Goal: Information Seeking & Learning: Learn about a topic

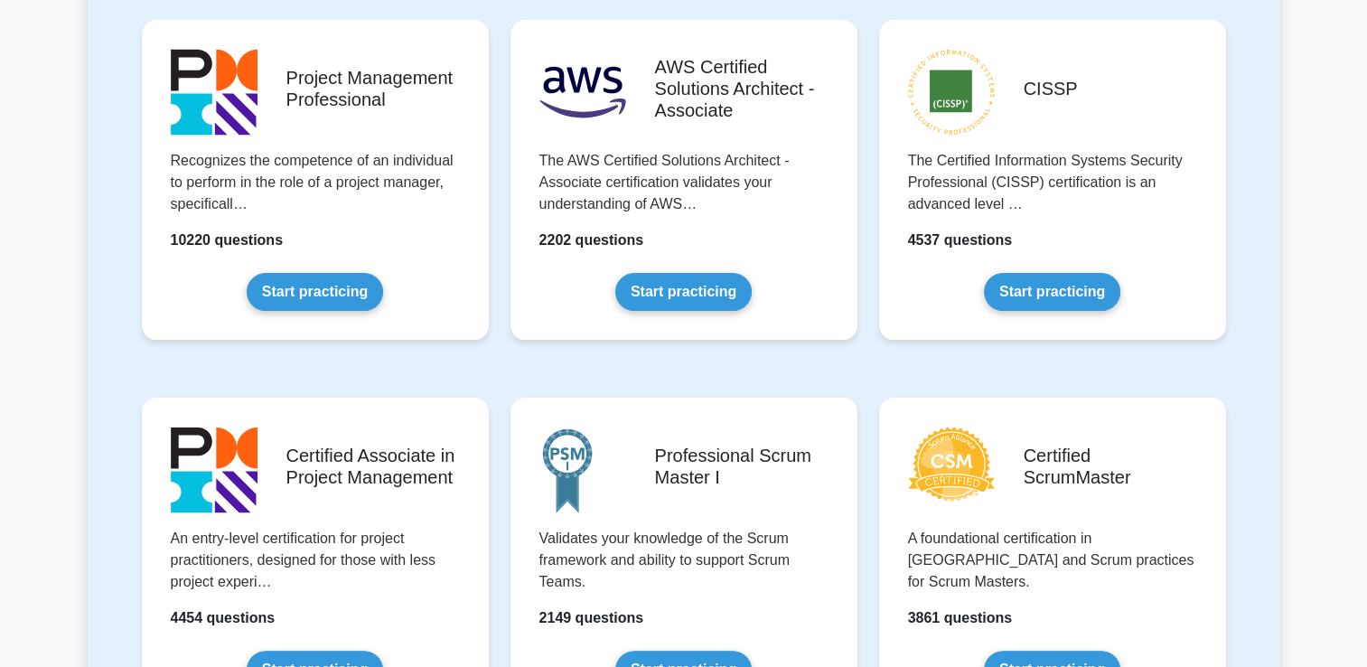
scroll to position [398, 0]
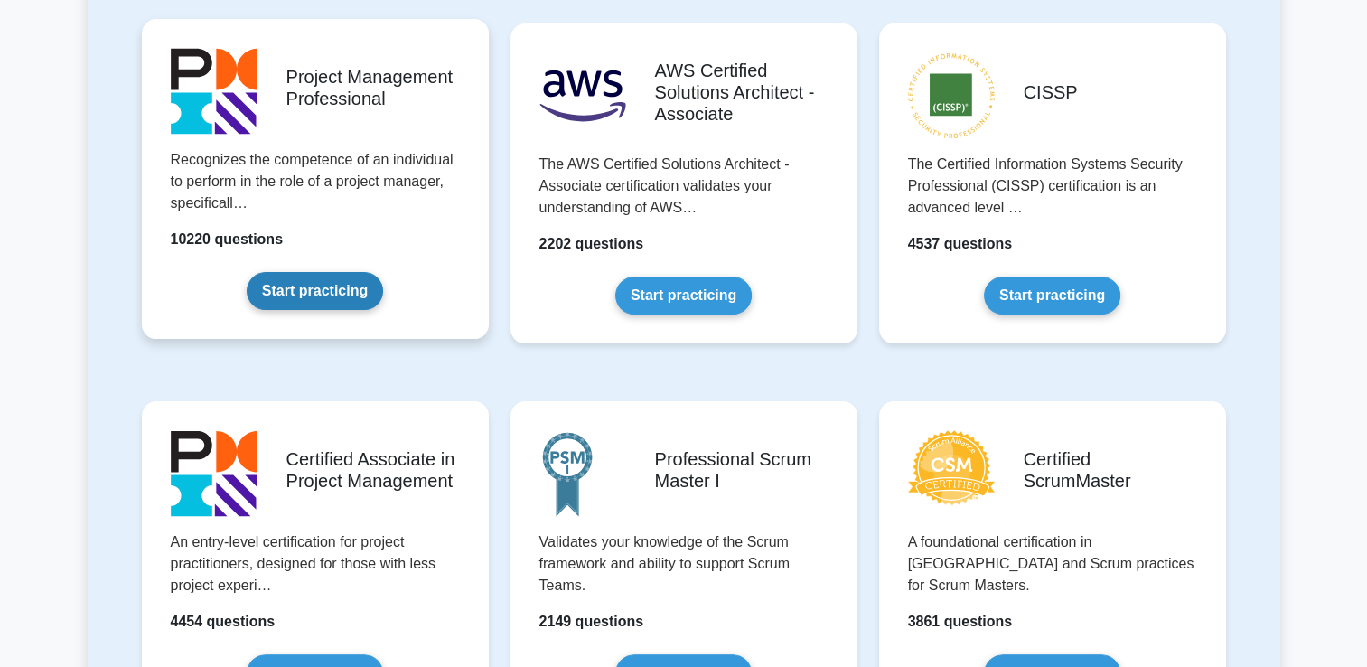
click at [295, 297] on link "Start practicing" at bounding box center [315, 291] width 136 height 38
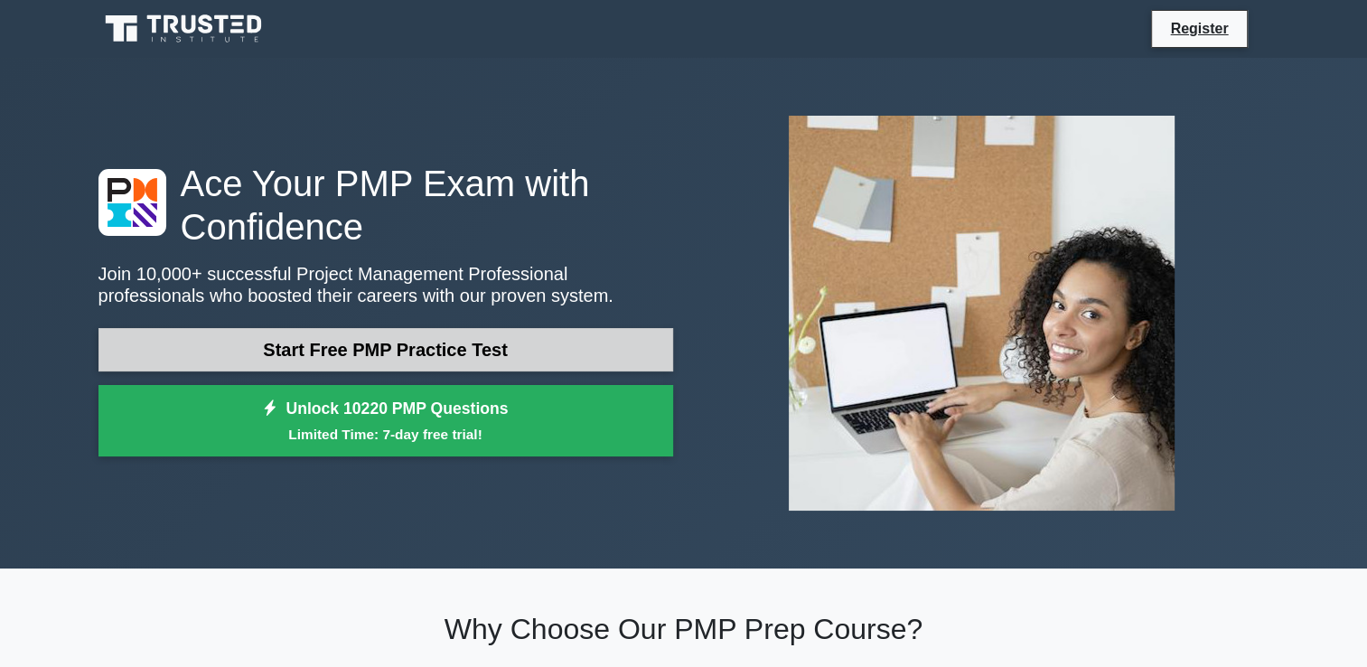
click at [384, 347] on link "Start Free PMP Practice Test" at bounding box center [385, 349] width 575 height 43
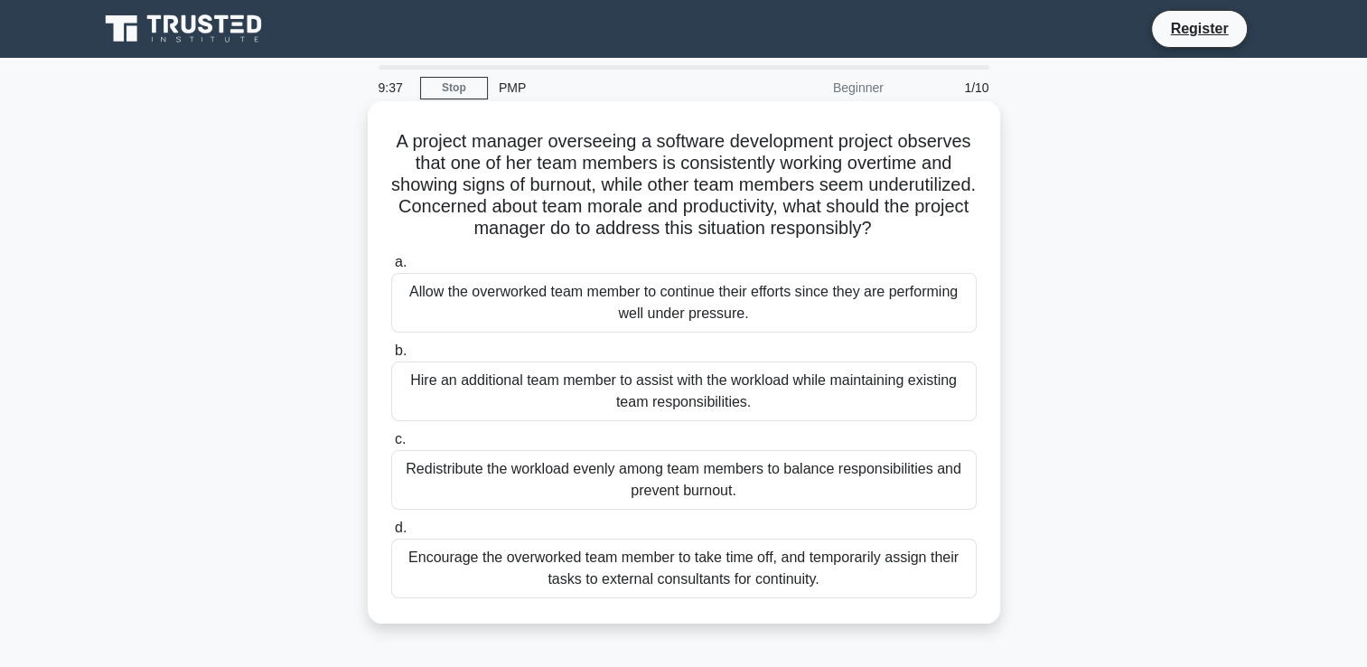
click at [643, 498] on div "Redistribute the workload evenly among team members to balance responsibilities…" at bounding box center [684, 480] width 586 height 60
click at [391, 445] on input "c. Redistribute the workload evenly among team members to balance responsibilit…" at bounding box center [391, 440] width 0 height 12
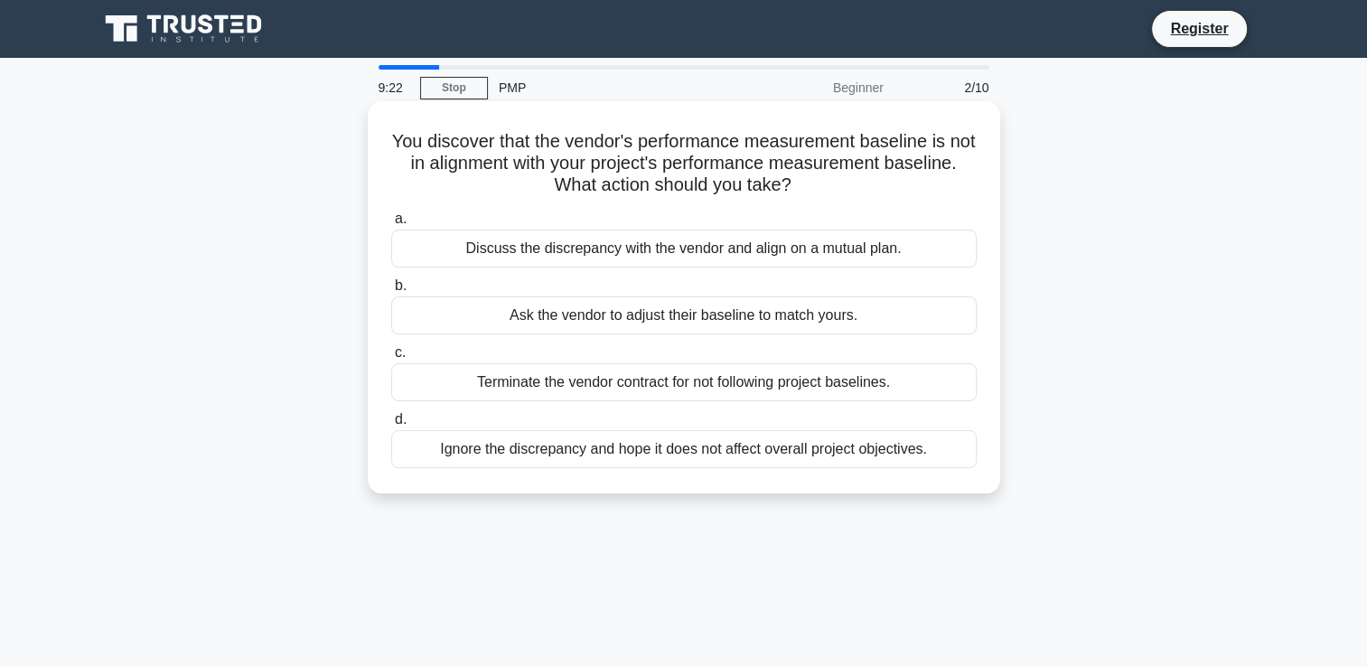
click at [670, 255] on div "Discuss the discrepancy with the vendor and align on a mutual plan." at bounding box center [684, 249] width 586 height 38
click at [391, 225] on input "a. Discuss the discrepancy with the vendor and align on a mutual plan." at bounding box center [391, 219] width 0 height 12
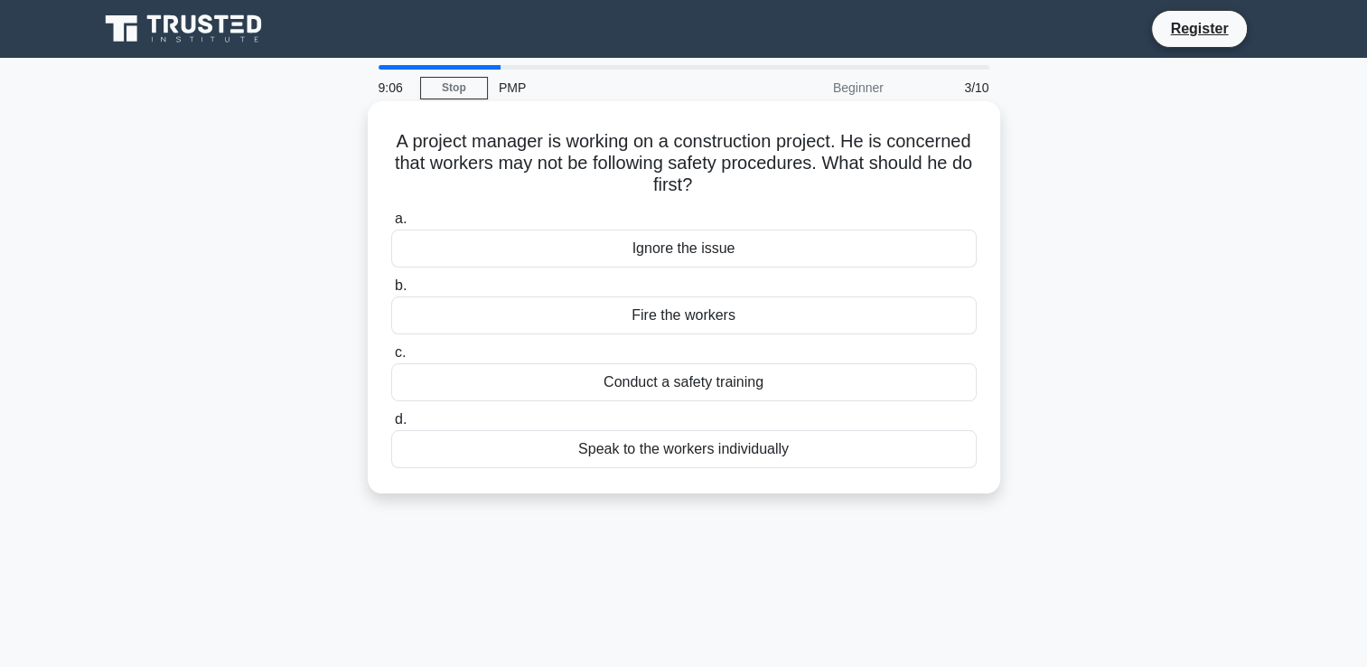
click at [661, 386] on div "Conduct a safety training" at bounding box center [684, 382] width 586 height 38
click at [391, 359] on input "c. Conduct a safety training" at bounding box center [391, 353] width 0 height 12
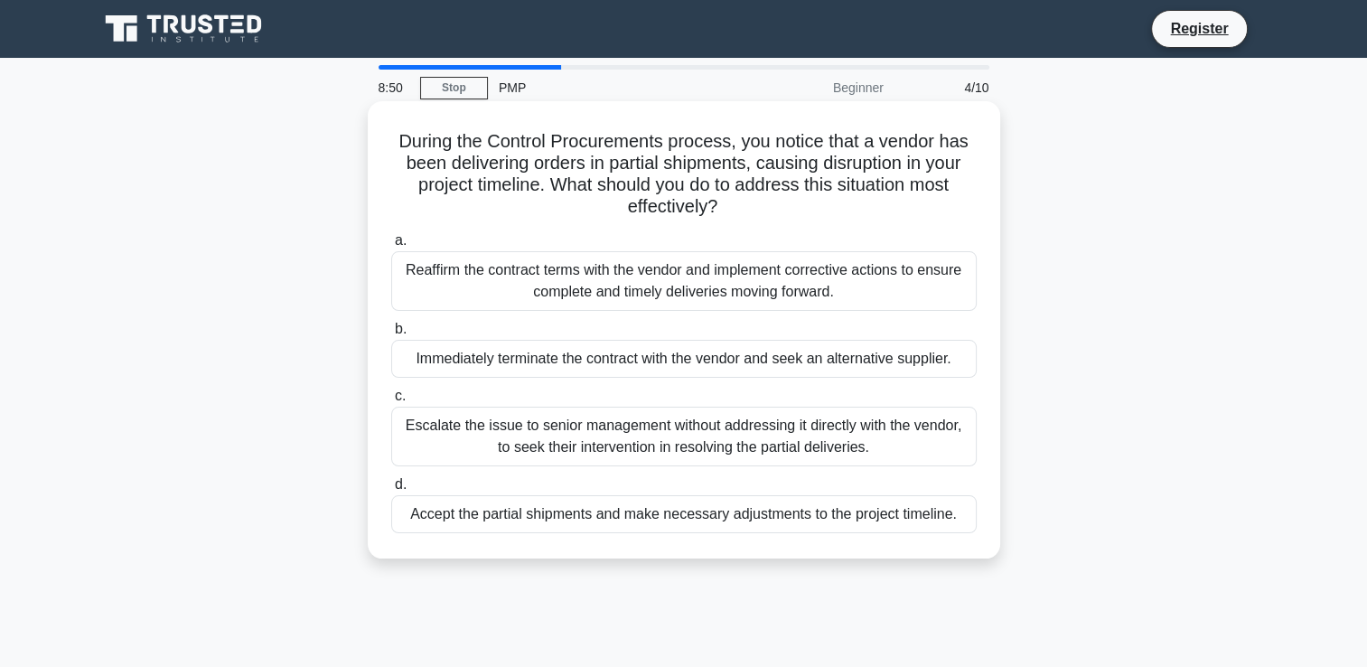
click at [680, 289] on div "Reaffirm the contract terms with the vendor and implement corrective actions to…" at bounding box center [684, 281] width 586 height 60
click at [391, 247] on input "a. Reaffirm the contract terms with the vendor and implement corrective actions…" at bounding box center [391, 241] width 0 height 12
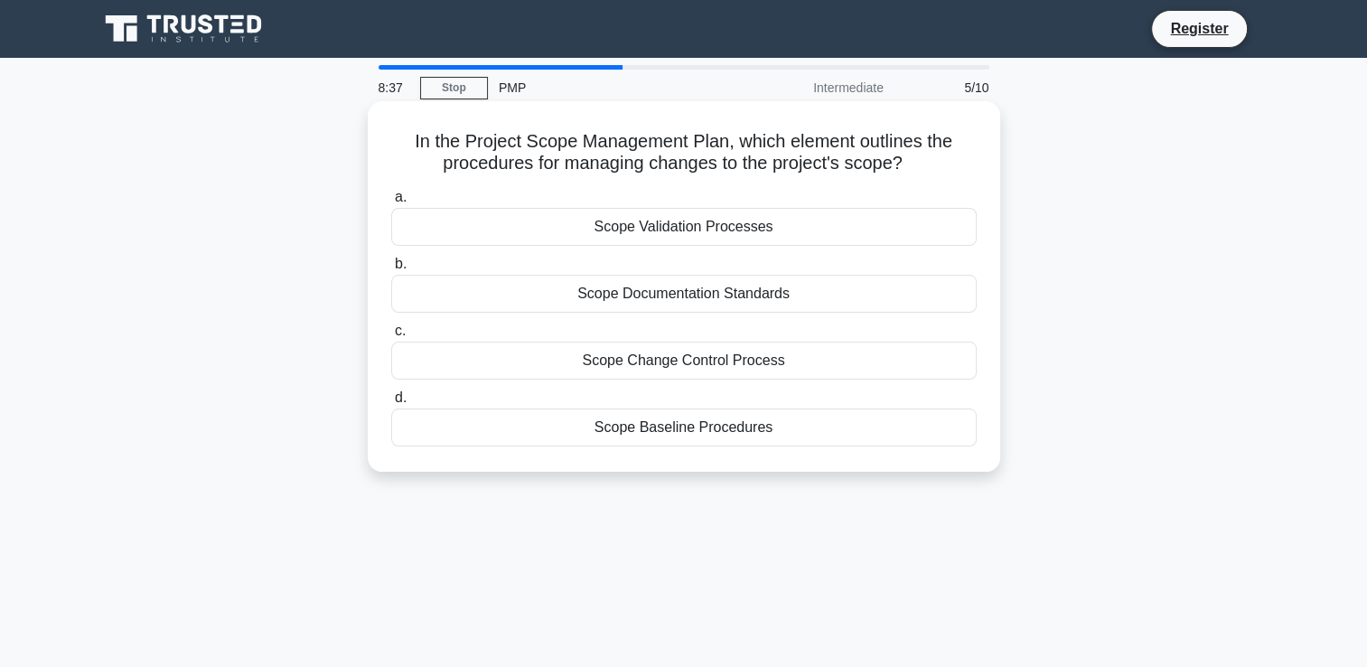
click at [659, 426] on div "Scope Baseline Procedures" at bounding box center [684, 427] width 586 height 38
click at [391, 404] on input "d. Scope Baseline Procedures" at bounding box center [391, 398] width 0 height 12
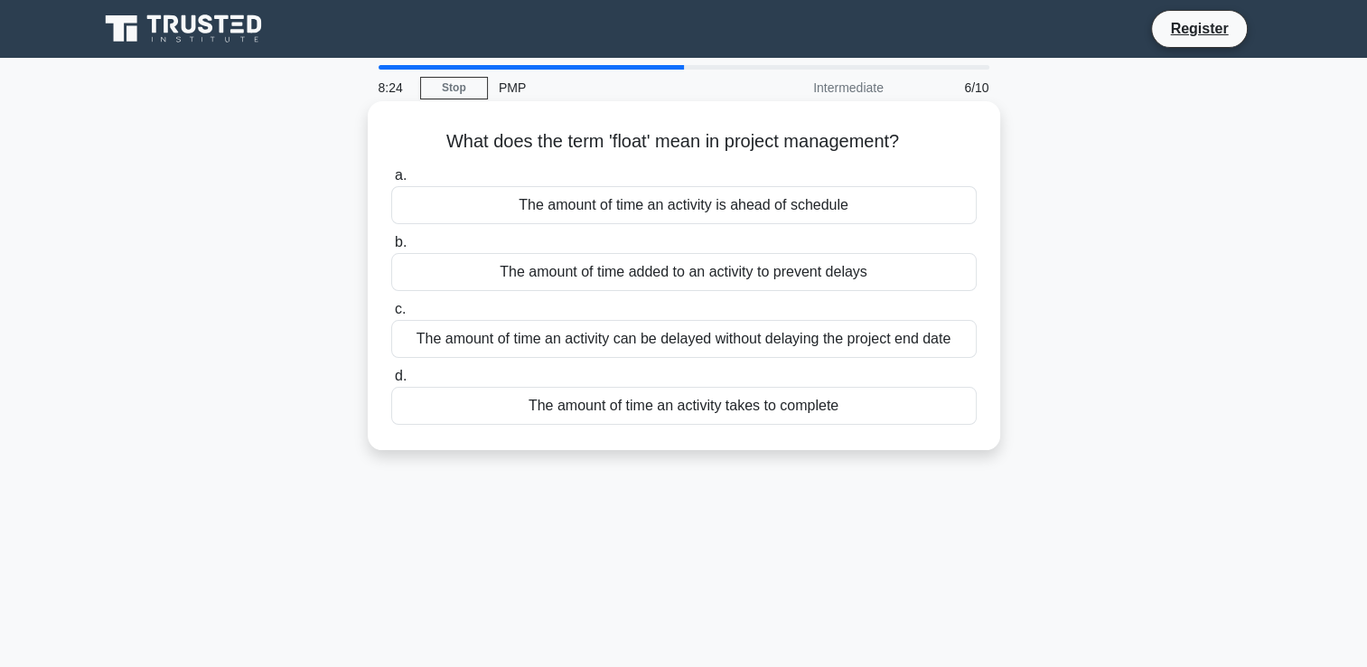
click at [677, 209] on div "The amount of time an activity is ahead of schedule" at bounding box center [684, 205] width 586 height 38
click at [391, 182] on input "a. The amount of time an activity is ahead of schedule" at bounding box center [391, 176] width 0 height 12
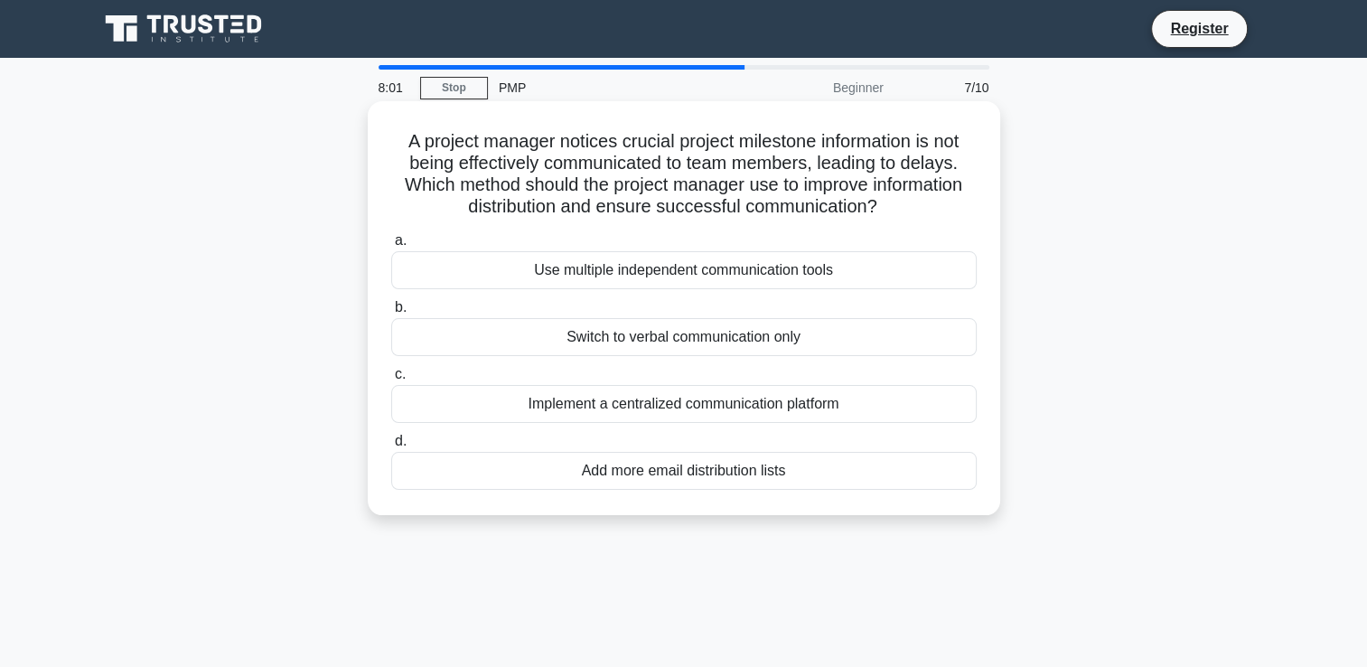
click at [661, 405] on div "Implement a centralized communication platform" at bounding box center [684, 404] width 586 height 38
click at [391, 380] on input "c. Implement a centralized communication platform" at bounding box center [391, 375] width 0 height 12
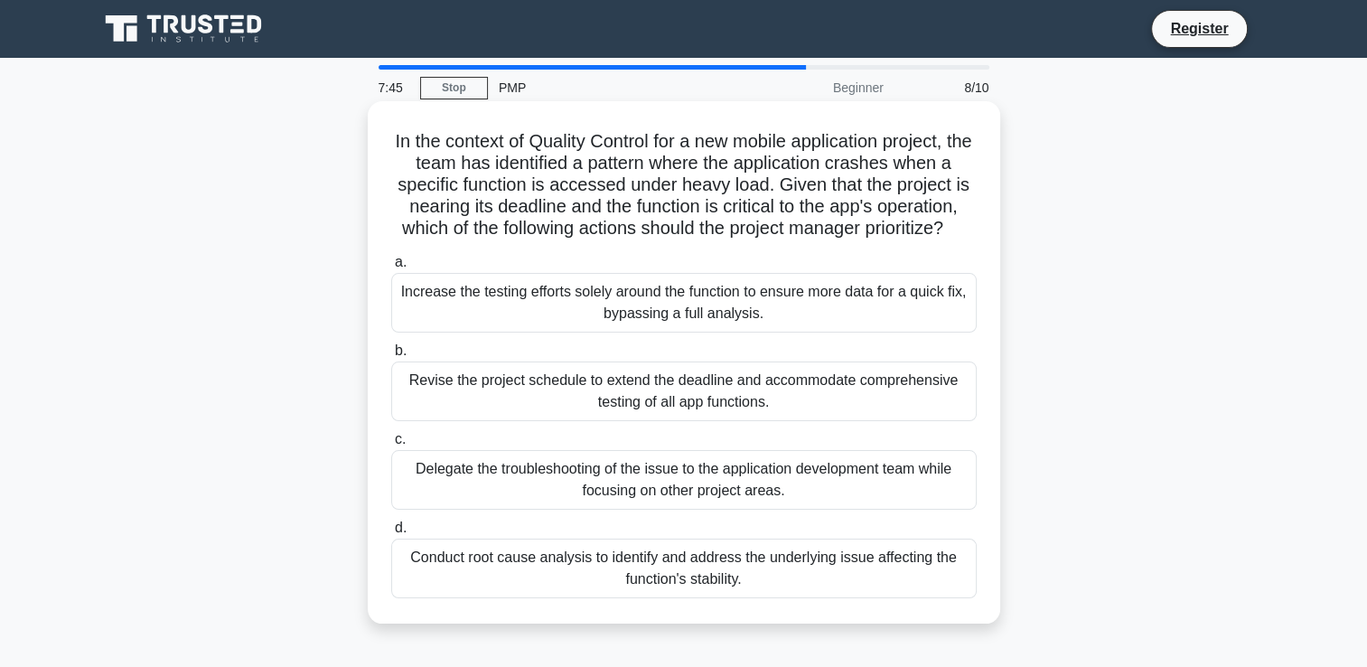
click at [678, 598] on div "Conduct root cause analysis to identify and address the underlying issue affect…" at bounding box center [684, 569] width 586 height 60
click at [391, 534] on input "d. Conduct root cause analysis to identify and address the underlying issue aff…" at bounding box center [391, 528] width 0 height 12
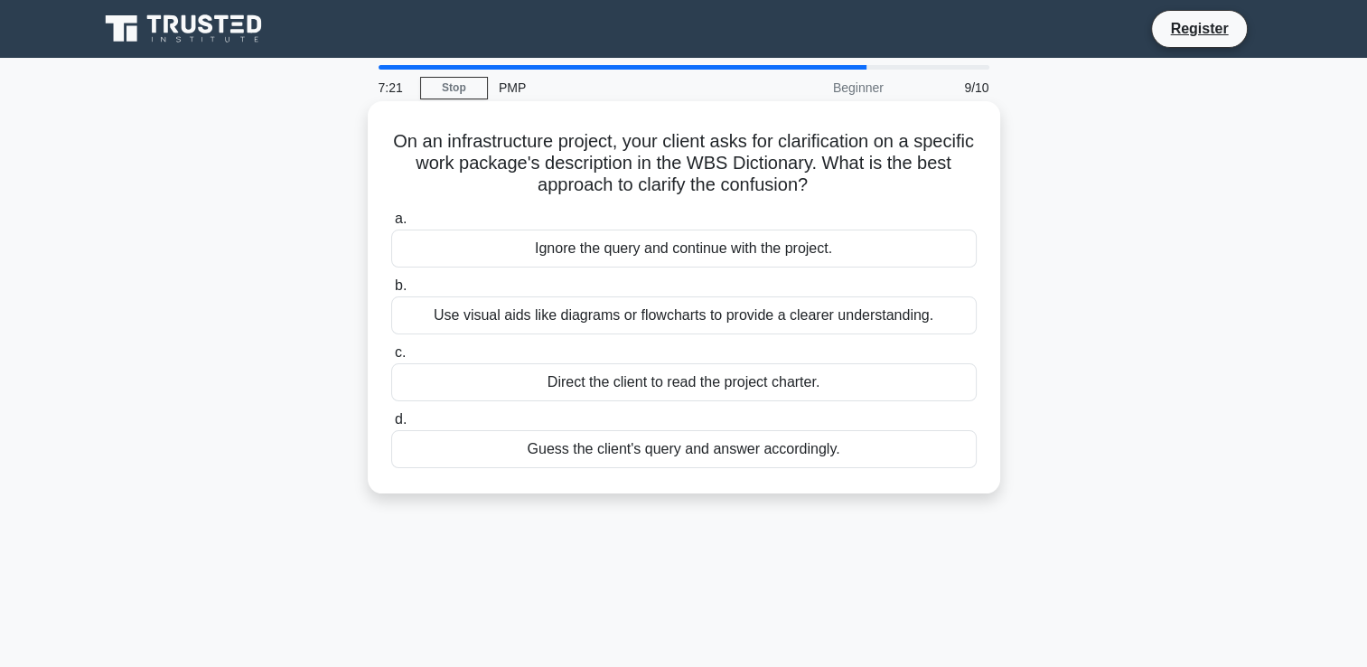
click at [686, 455] on div "Guess the client's query and answer accordingly." at bounding box center [684, 449] width 586 height 38
click at [391, 426] on input "d. Guess the client's query and answer accordingly." at bounding box center [391, 420] width 0 height 12
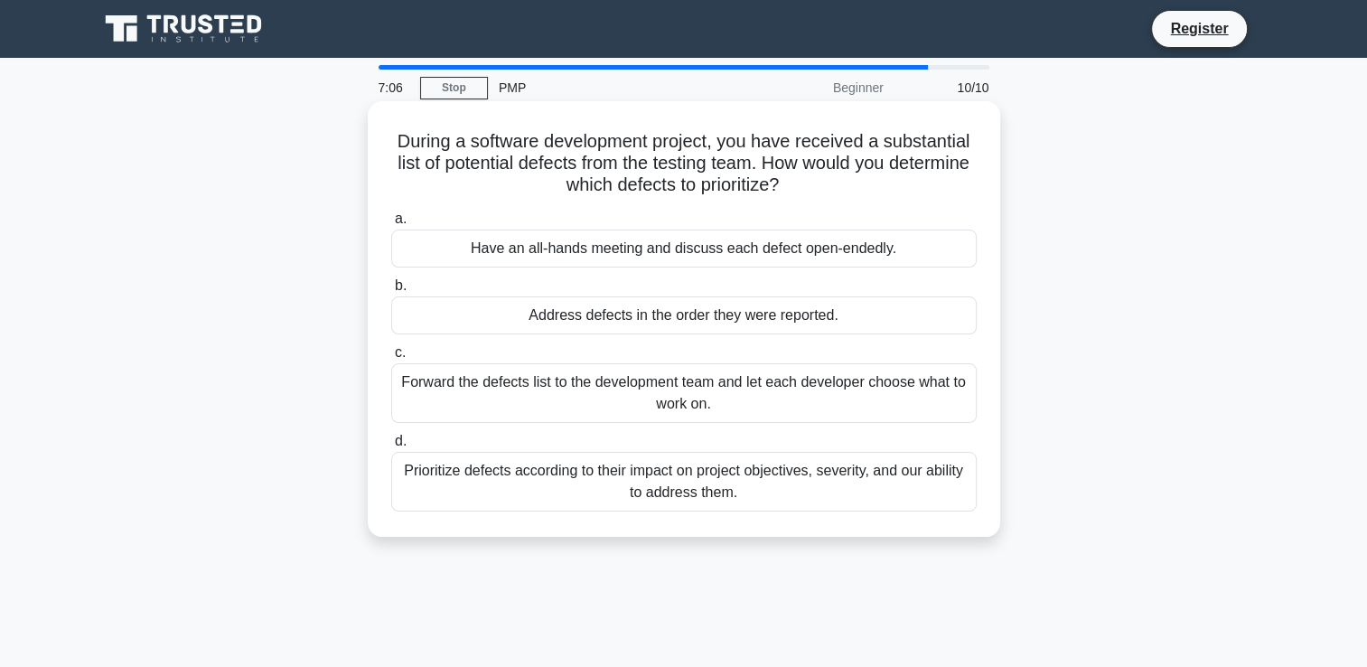
click at [682, 485] on div "Prioritize defects according to their impact on project objectives, severity, a…" at bounding box center [684, 482] width 586 height 60
click at [391, 447] on input "d. Prioritize defects according to their impact on project objectives, severity…" at bounding box center [391, 442] width 0 height 12
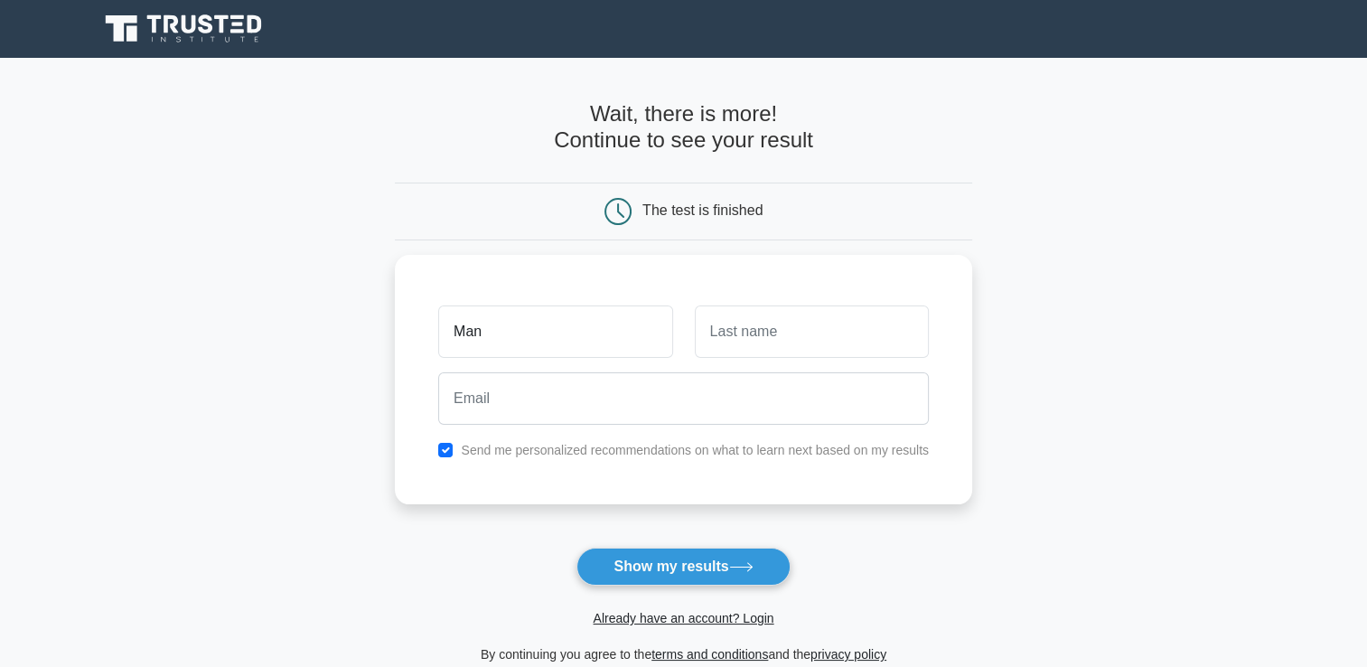
type input "Man"
type input "Das"
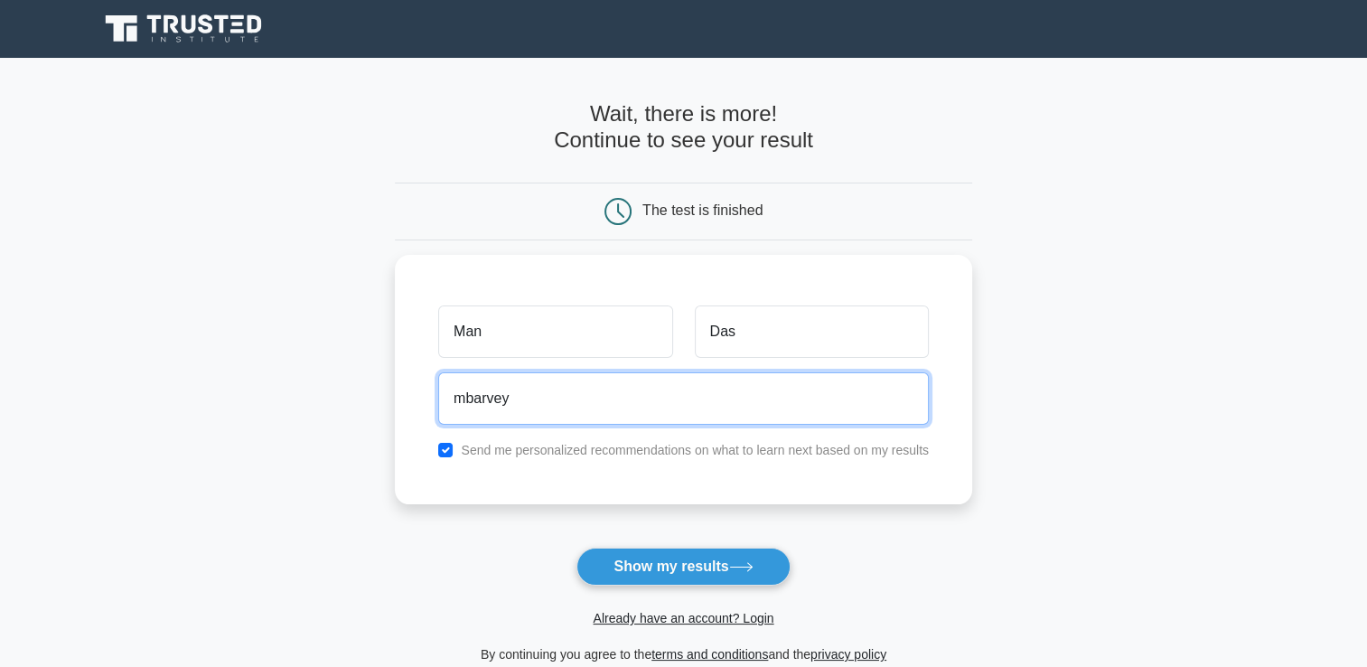
type input "mbarvey@yahoo.com"
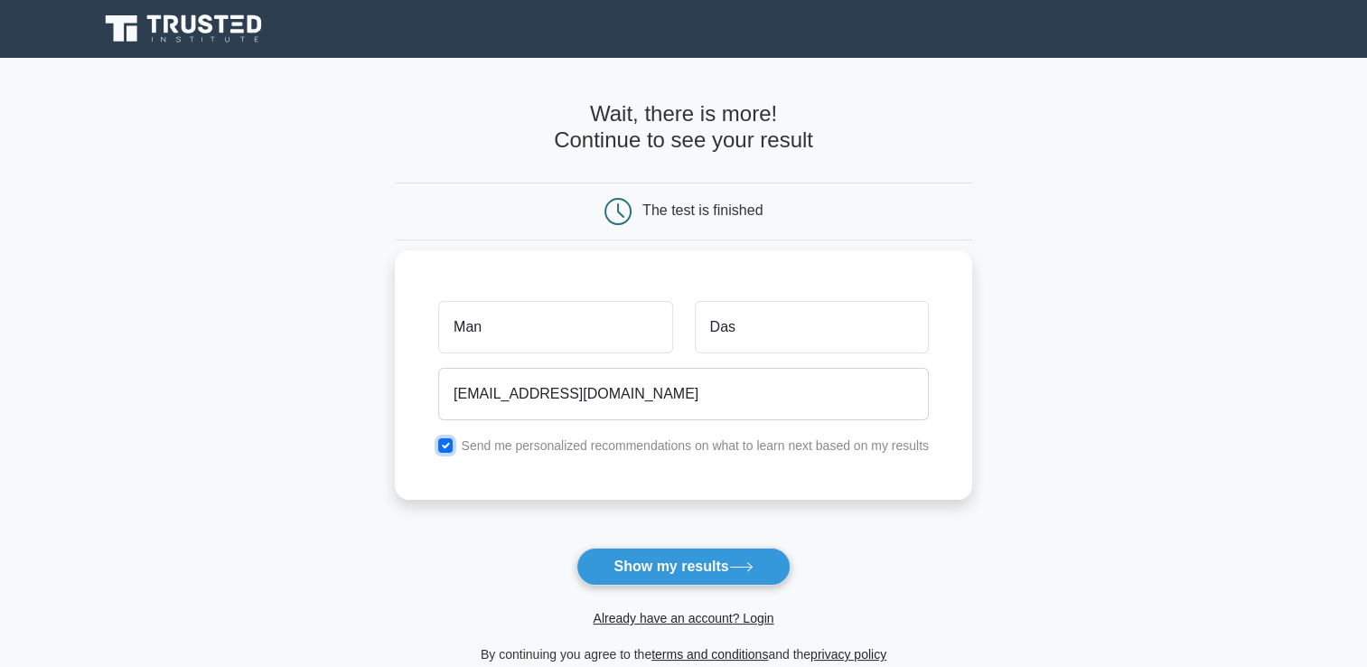
click at [449, 442] on input "checkbox" at bounding box center [445, 445] width 14 height 14
checkbox input "false"
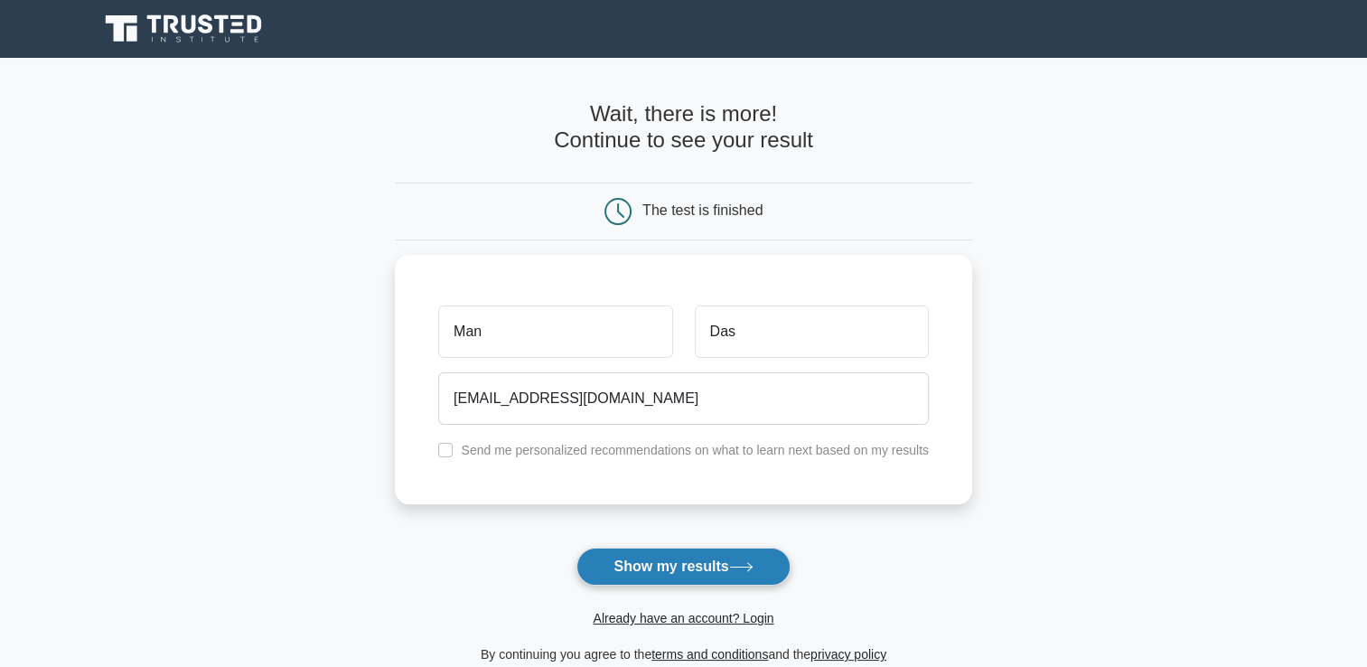
click at [660, 568] on button "Show my results" at bounding box center [683, 567] width 213 height 38
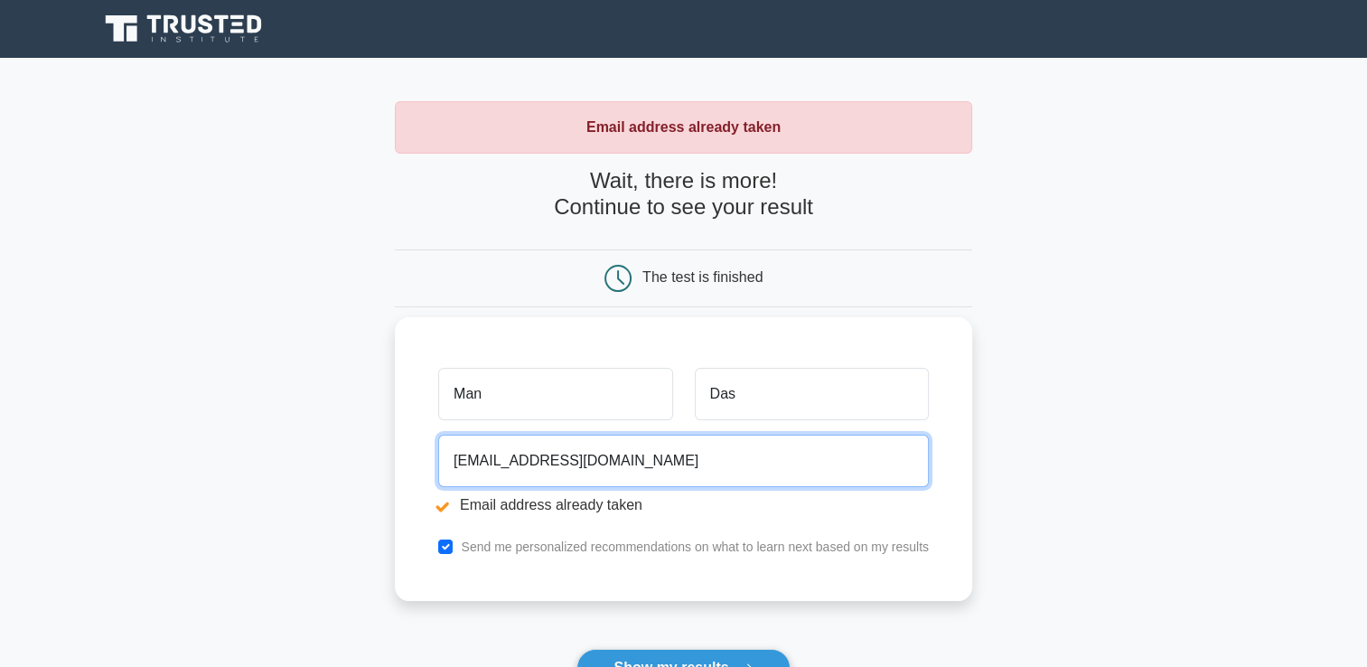
click at [508, 462] on input "[EMAIL_ADDRESS][DOMAIN_NAME]" at bounding box center [683, 461] width 491 height 52
type input "[EMAIL_ADDRESS][DOMAIN_NAME]"
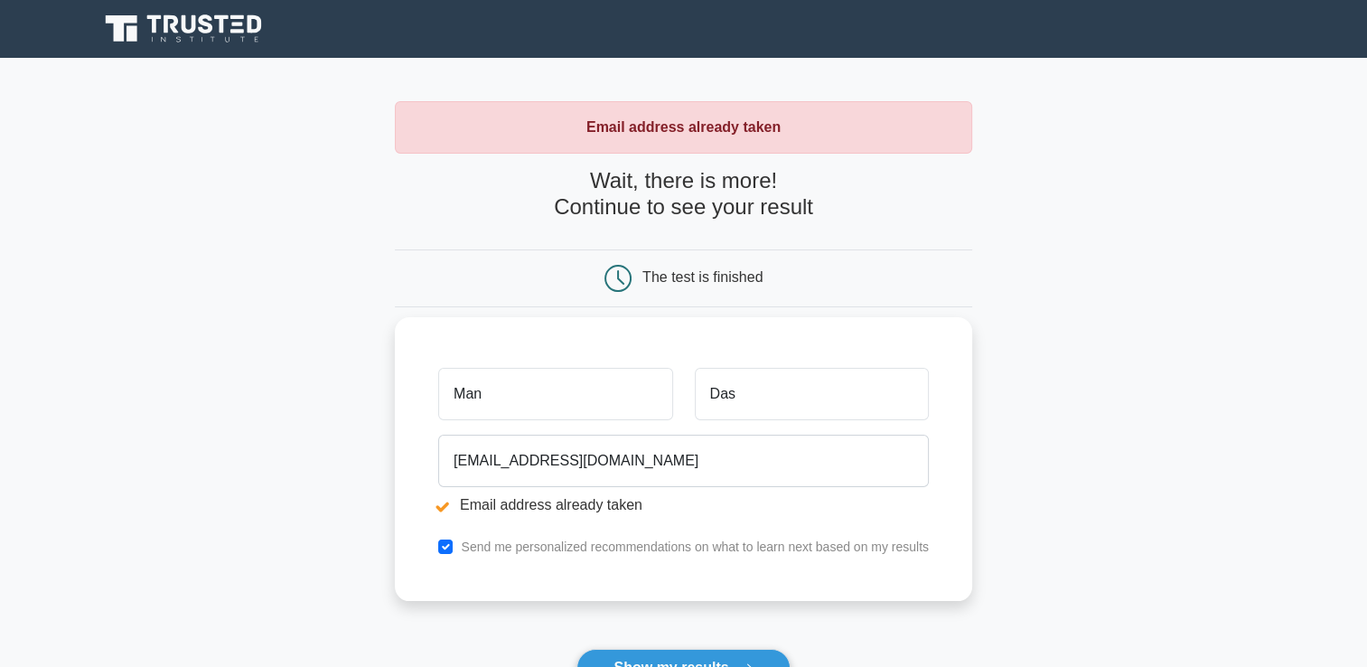
click at [448, 553] on div "Send me personalized recommendations on what to learn next based on my results" at bounding box center [683, 547] width 512 height 22
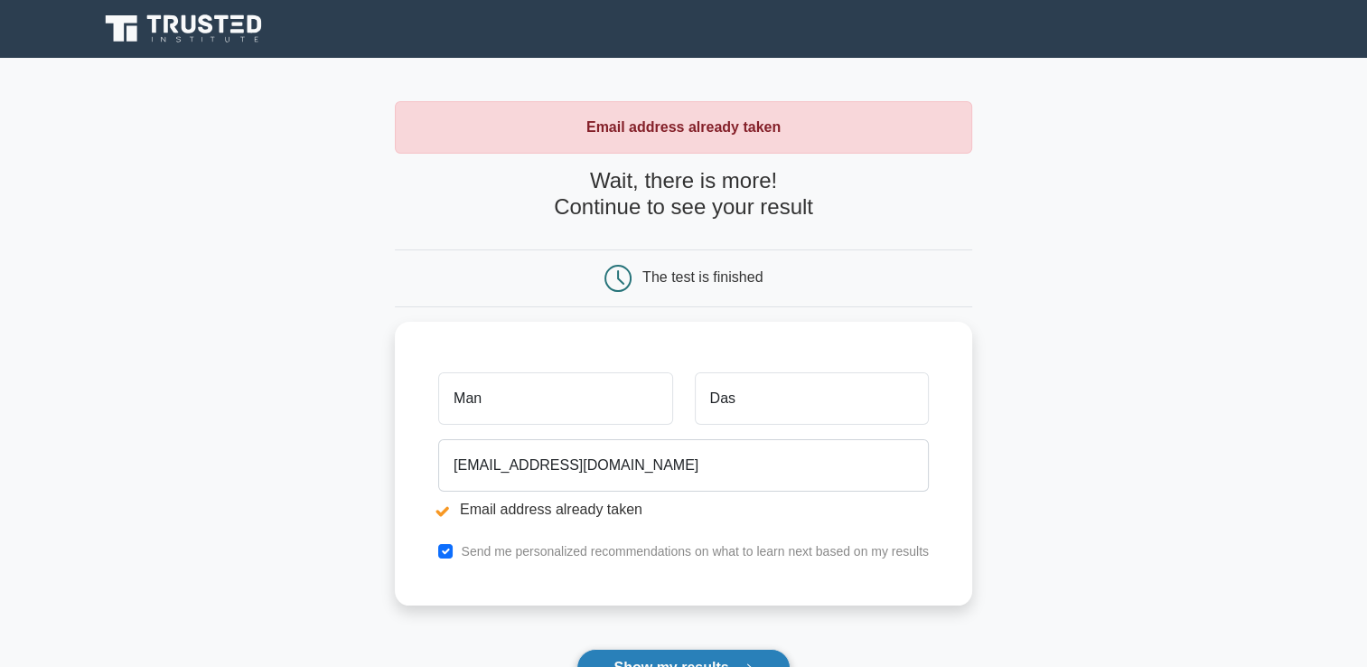
click at [632, 660] on button "Show my results" at bounding box center [683, 668] width 213 height 38
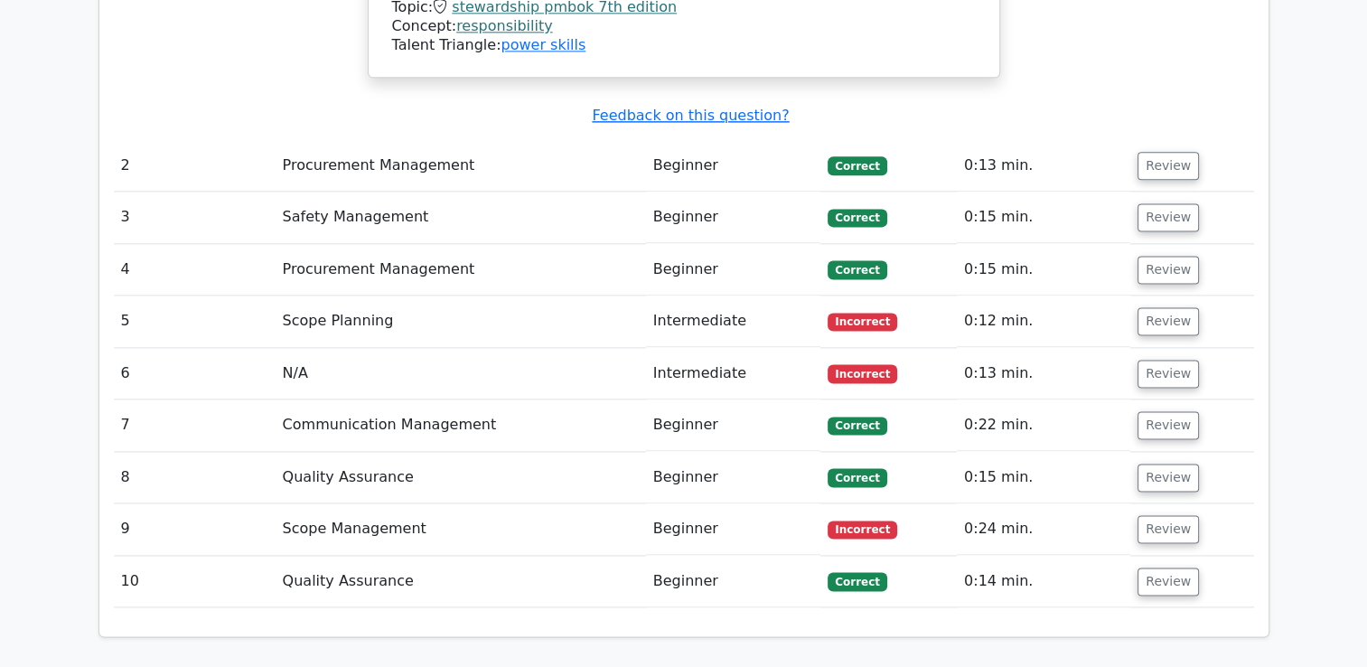
scroll to position [2386, 0]
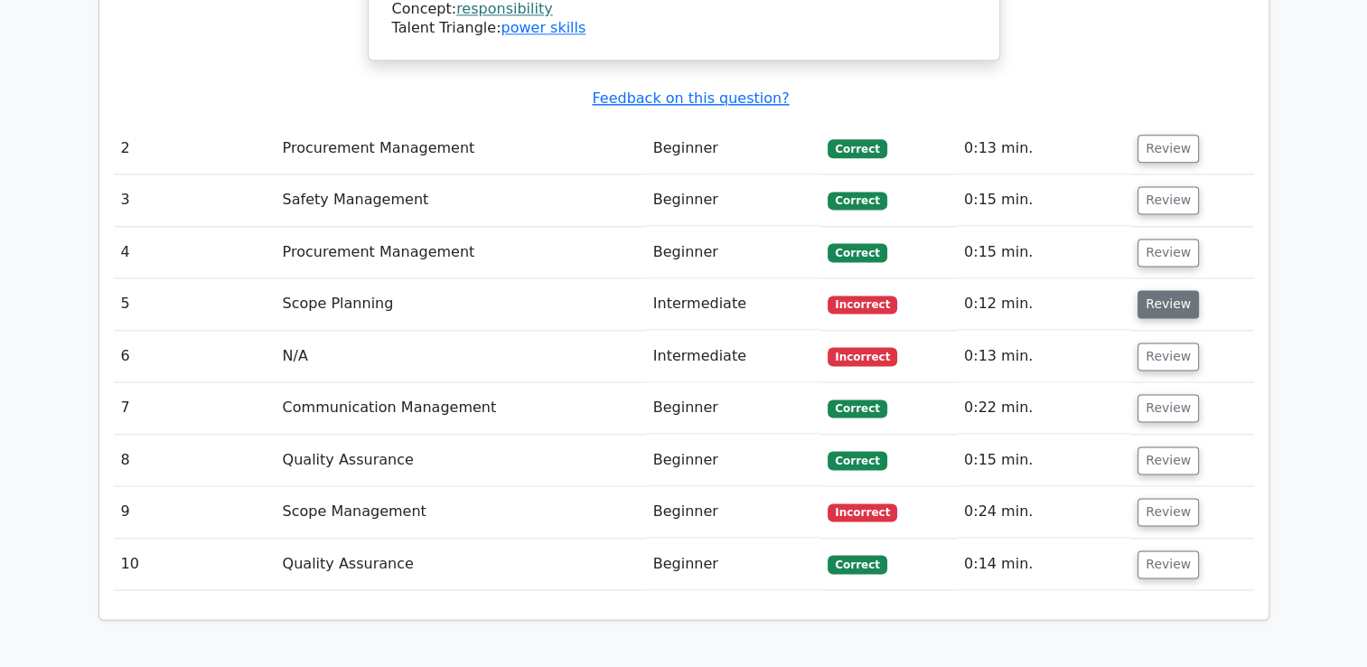
click at [1165, 290] on button "Review" at bounding box center [1168, 304] width 61 height 28
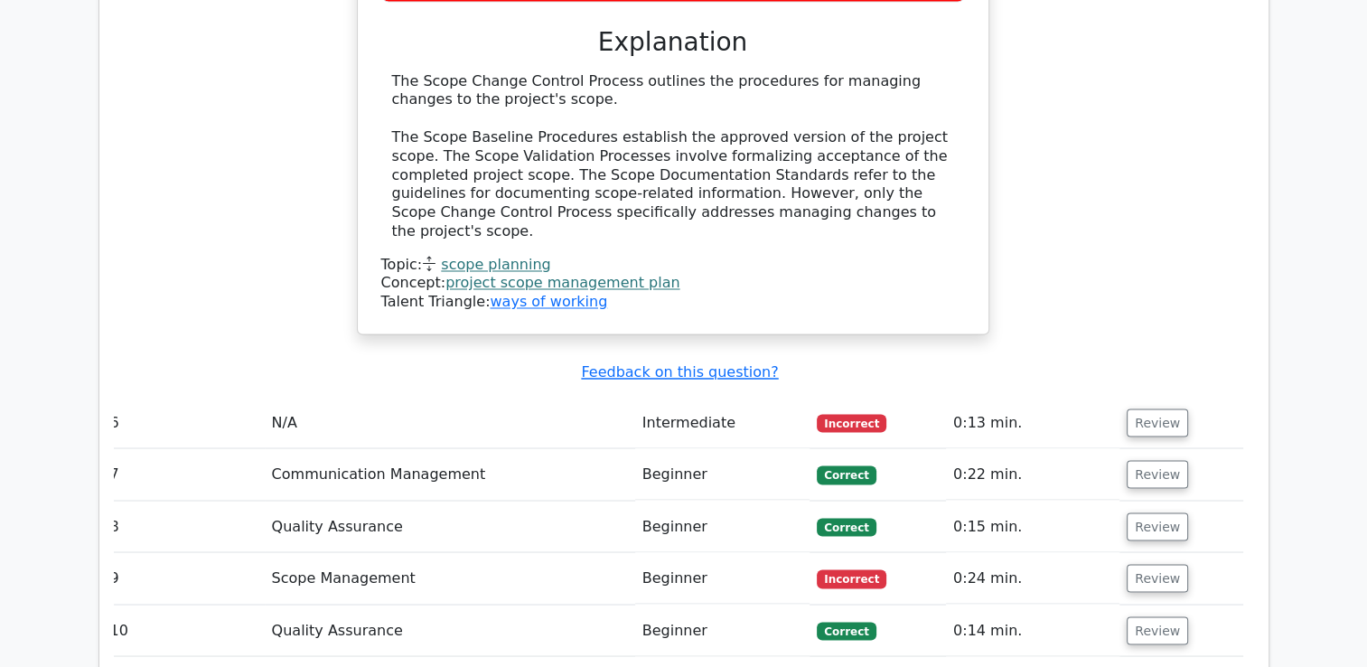
scroll to position [3036, 0]
